Goal: Information Seeking & Learning: Learn about a topic

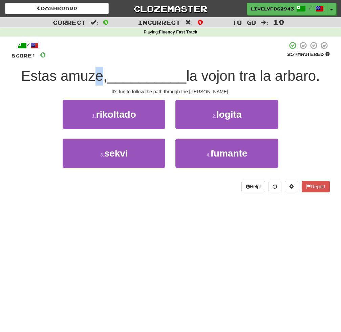
click at [101, 77] on span "Estas amuze," at bounding box center [64, 76] width 86 height 16
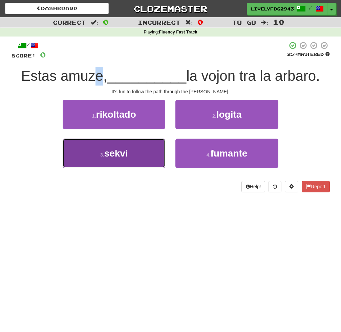
click at [110, 150] on span "sekvi" at bounding box center [116, 153] width 24 height 10
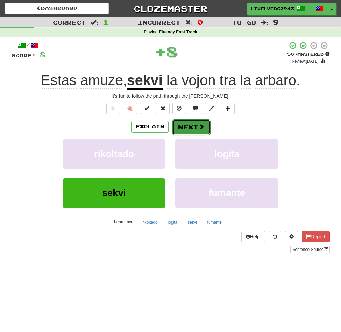
click at [191, 127] on button "Next" at bounding box center [191, 127] width 38 height 16
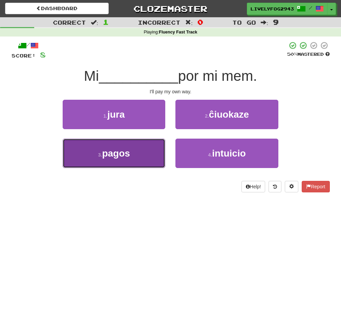
click at [137, 154] on button "3 . pagos" at bounding box center [114, 153] width 103 height 29
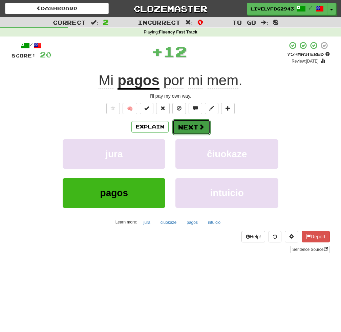
click at [185, 125] on button "Next" at bounding box center [191, 127] width 38 height 16
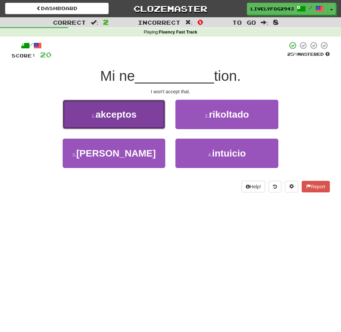
click at [132, 121] on button "1 . akceptos" at bounding box center [114, 114] width 103 height 29
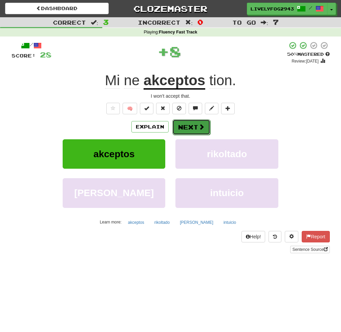
click at [179, 127] on button "Next" at bounding box center [191, 127] width 38 height 16
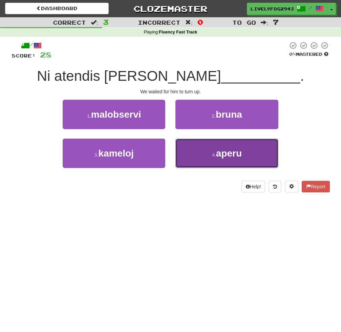
click at [195, 152] on button "4 . aperu" at bounding box center [226, 153] width 103 height 29
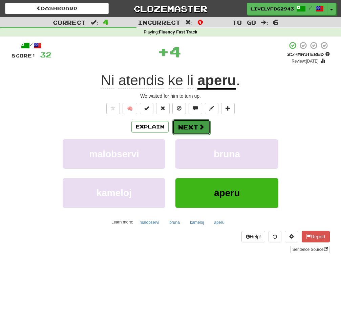
click at [183, 130] on button "Next" at bounding box center [191, 127] width 38 height 16
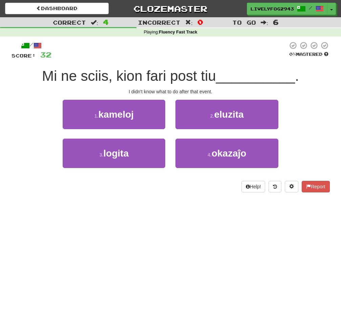
click at [79, 257] on div "Dashboard Clozemaster LivelyFog2943 / Toggle Dropdown Dashboard Leaderboard Act…" at bounding box center [170, 166] width 341 height 332
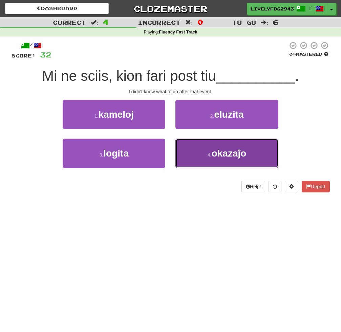
click at [192, 142] on button "4 . okazaĵo" at bounding box center [226, 153] width 103 height 29
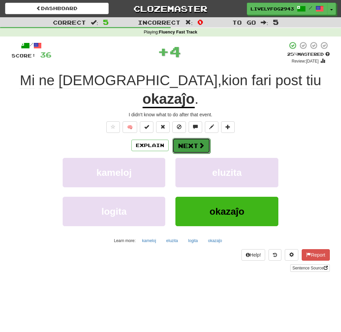
click at [199, 138] on button "Next" at bounding box center [191, 146] width 38 height 16
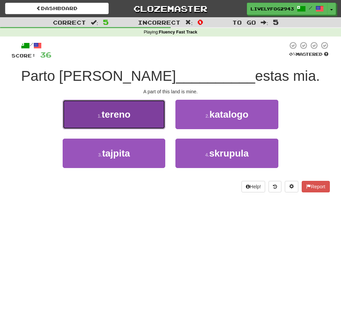
click at [145, 120] on button "1 . tereno" at bounding box center [114, 114] width 103 height 29
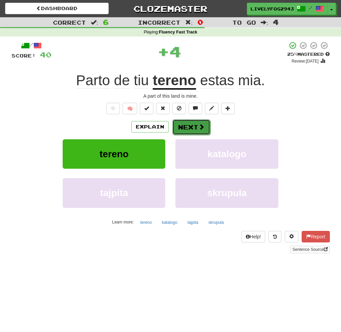
drag, startPoint x: 190, startPoint y: 128, endPoint x: 195, endPoint y: 129, distance: 5.1
click at [195, 129] on button "Next" at bounding box center [191, 127] width 38 height 16
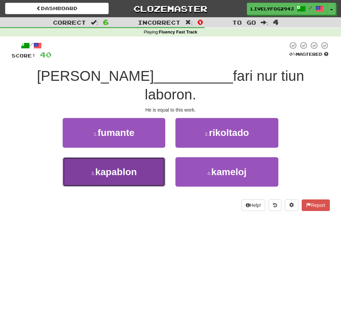
click at [136, 167] on button "3 . kapablon" at bounding box center [114, 171] width 103 height 29
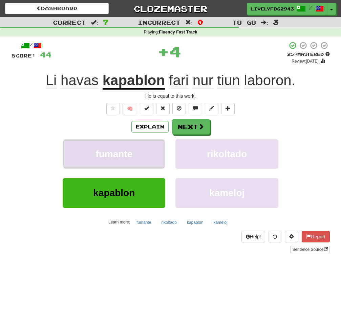
click at [139, 154] on button "fumante" at bounding box center [114, 153] width 103 height 29
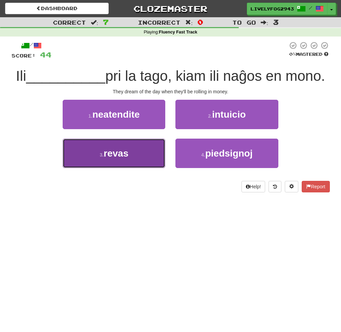
click at [145, 153] on button "3 . [GEOGRAPHIC_DATA]" at bounding box center [114, 153] width 103 height 29
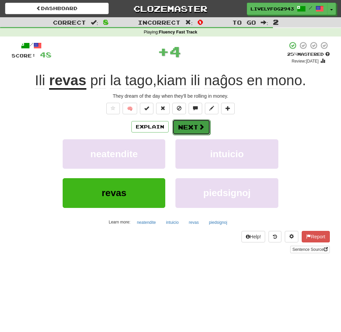
drag, startPoint x: 188, startPoint y: 128, endPoint x: 200, endPoint y: 128, distance: 11.5
click at [200, 128] on button "Next" at bounding box center [191, 127] width 38 height 16
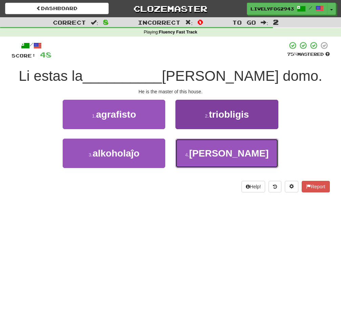
drag, startPoint x: 204, startPoint y: 152, endPoint x: 210, endPoint y: 152, distance: 6.1
click at [210, 152] on button "4 . [PERSON_NAME]" at bounding box center [226, 153] width 103 height 29
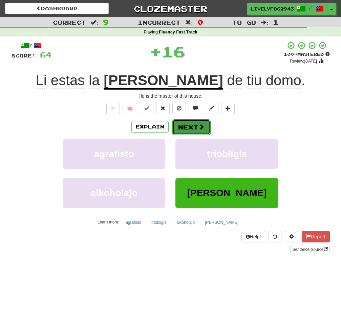
drag, startPoint x: 193, startPoint y: 121, endPoint x: 196, endPoint y: 122, distance: 3.8
click at [196, 122] on button "Next" at bounding box center [191, 127] width 38 height 16
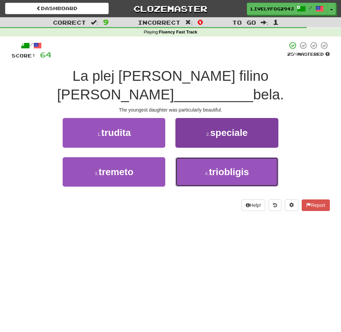
click at [198, 157] on button "4 . triobligis" at bounding box center [226, 171] width 103 height 29
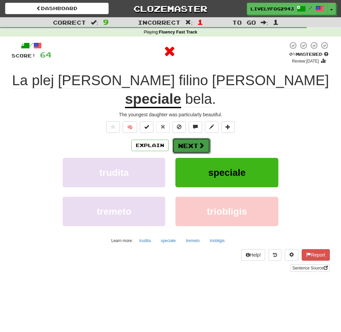
click at [186, 138] on button "Next" at bounding box center [191, 146] width 38 height 16
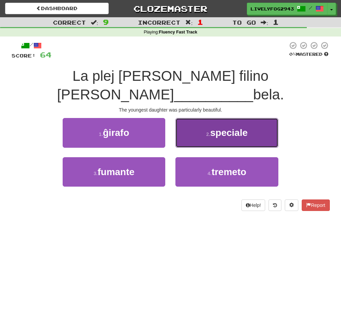
click at [197, 125] on button "2 . speciale" at bounding box center [226, 132] width 103 height 29
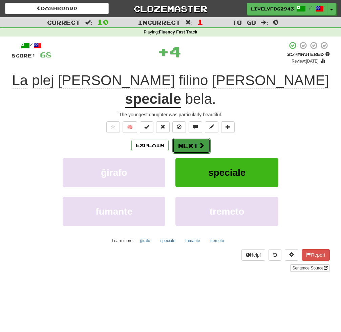
click at [200, 142] on span at bounding box center [201, 145] width 6 height 6
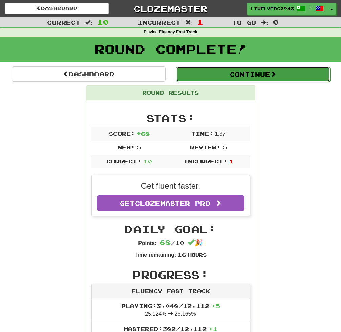
click at [233, 74] on button "Continue" at bounding box center [253, 75] width 154 height 16
